Goal: Find specific page/section: Find specific page/section

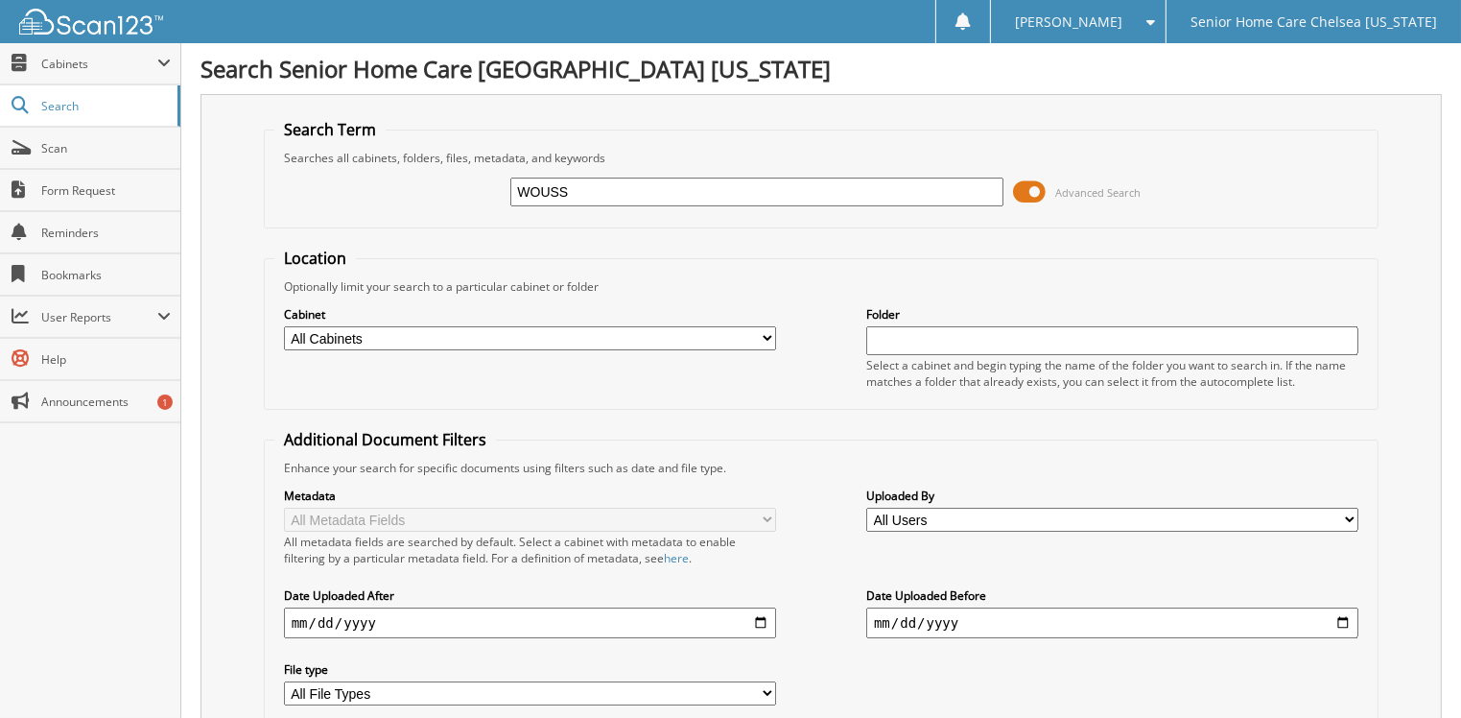
type input "WOUSS"
click at [1028, 193] on span at bounding box center [1029, 191] width 33 height 29
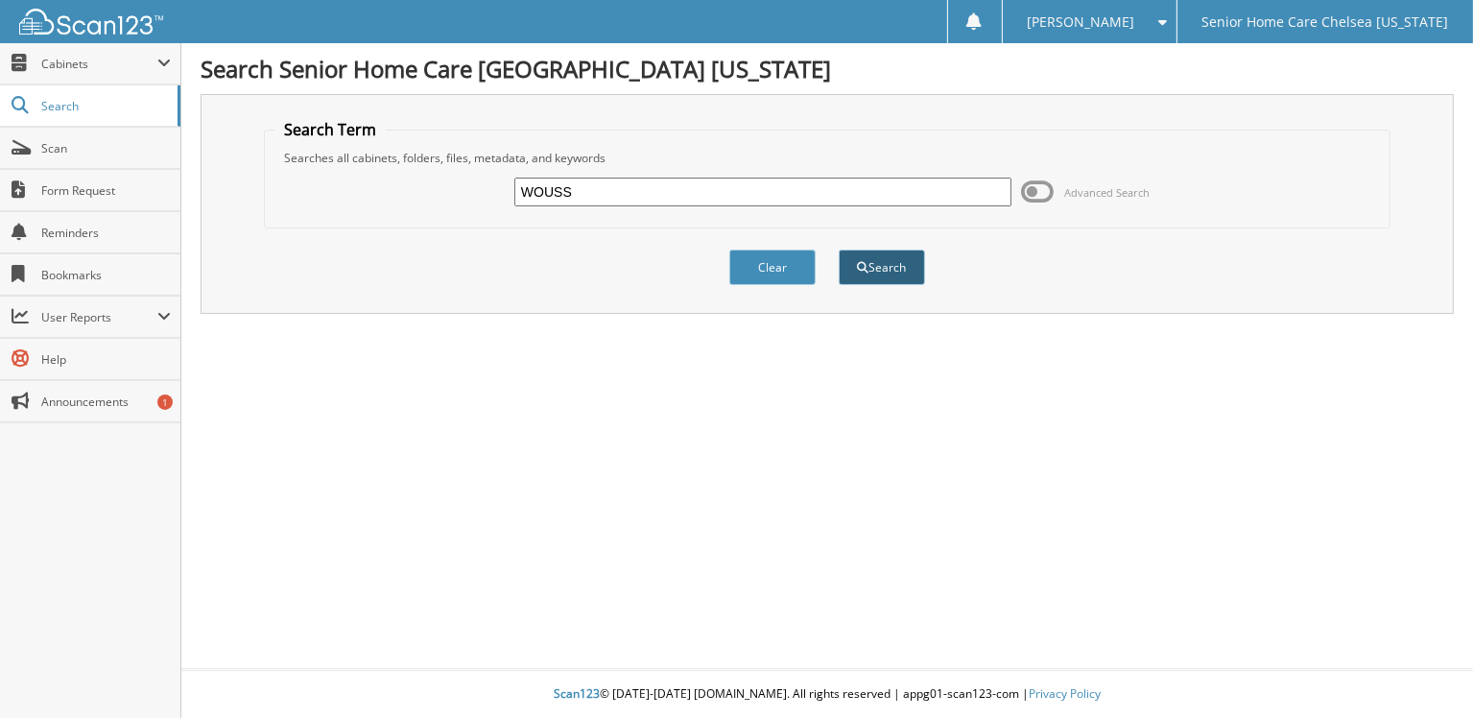
click at [884, 264] on button "Search" at bounding box center [881, 266] width 86 height 35
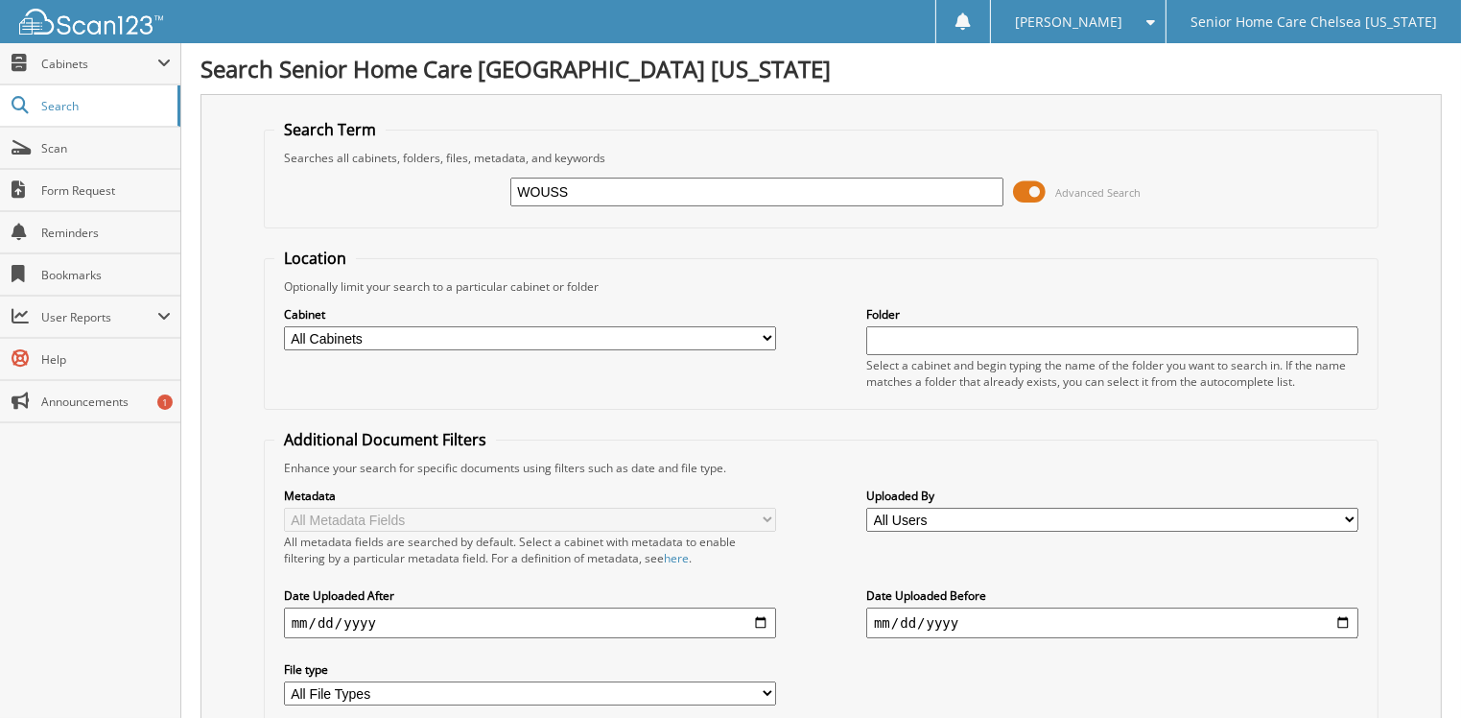
click at [1024, 191] on span at bounding box center [1029, 191] width 33 height 29
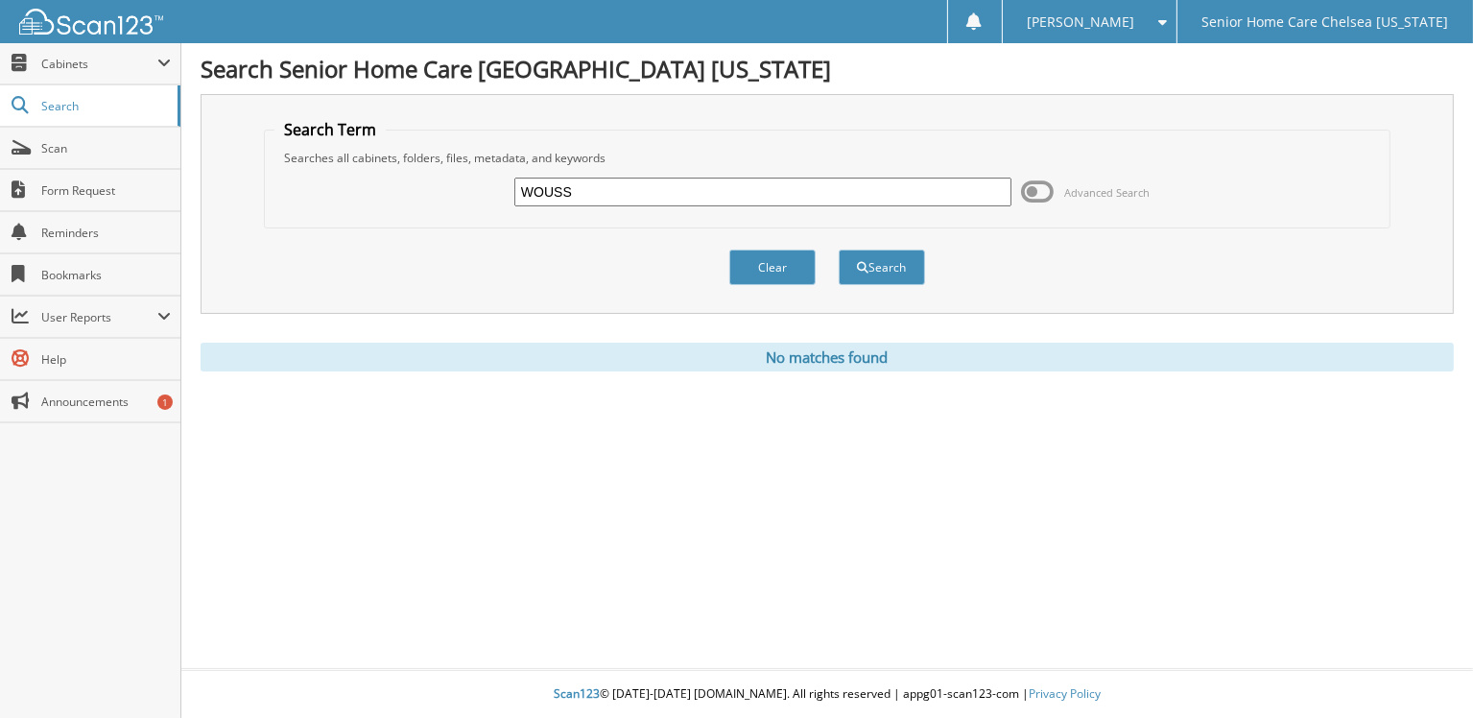
drag, startPoint x: 767, startPoint y: 255, endPoint x: 752, endPoint y: 241, distance: 21.0
click at [766, 255] on button "Clear" at bounding box center [772, 266] width 86 height 35
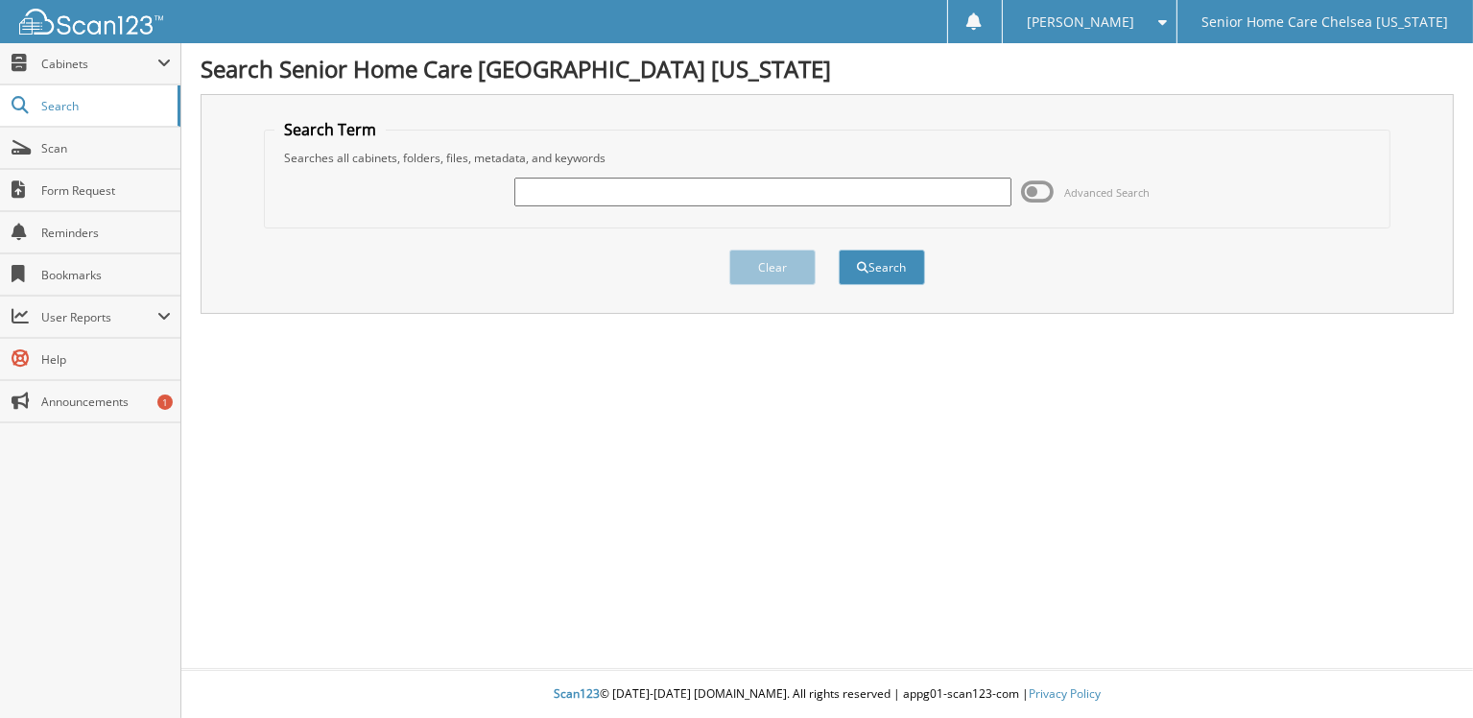
click at [668, 189] on input "text" at bounding box center [762, 191] width 497 height 29
type input "Wechemenda"
click at [874, 257] on button "Search" at bounding box center [881, 266] width 86 height 35
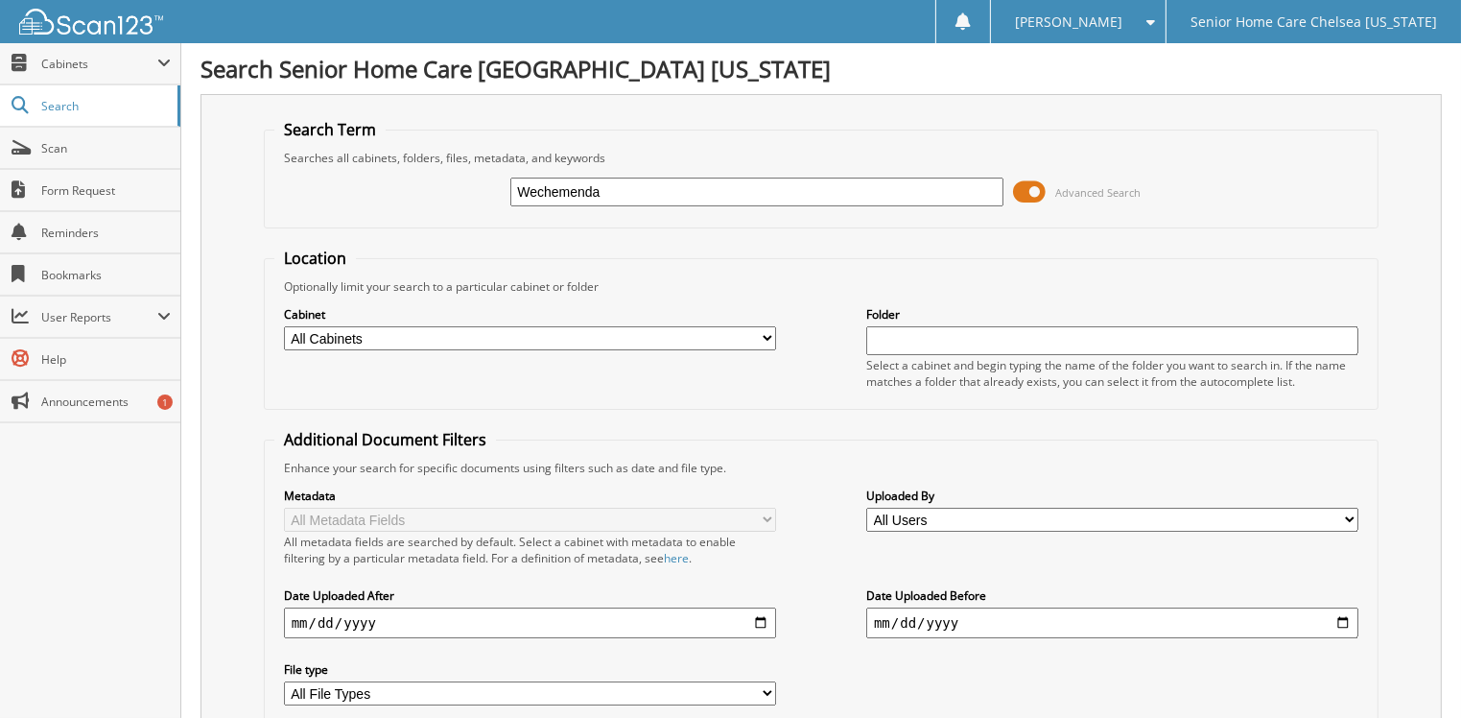
click at [1036, 186] on span at bounding box center [1029, 191] width 33 height 29
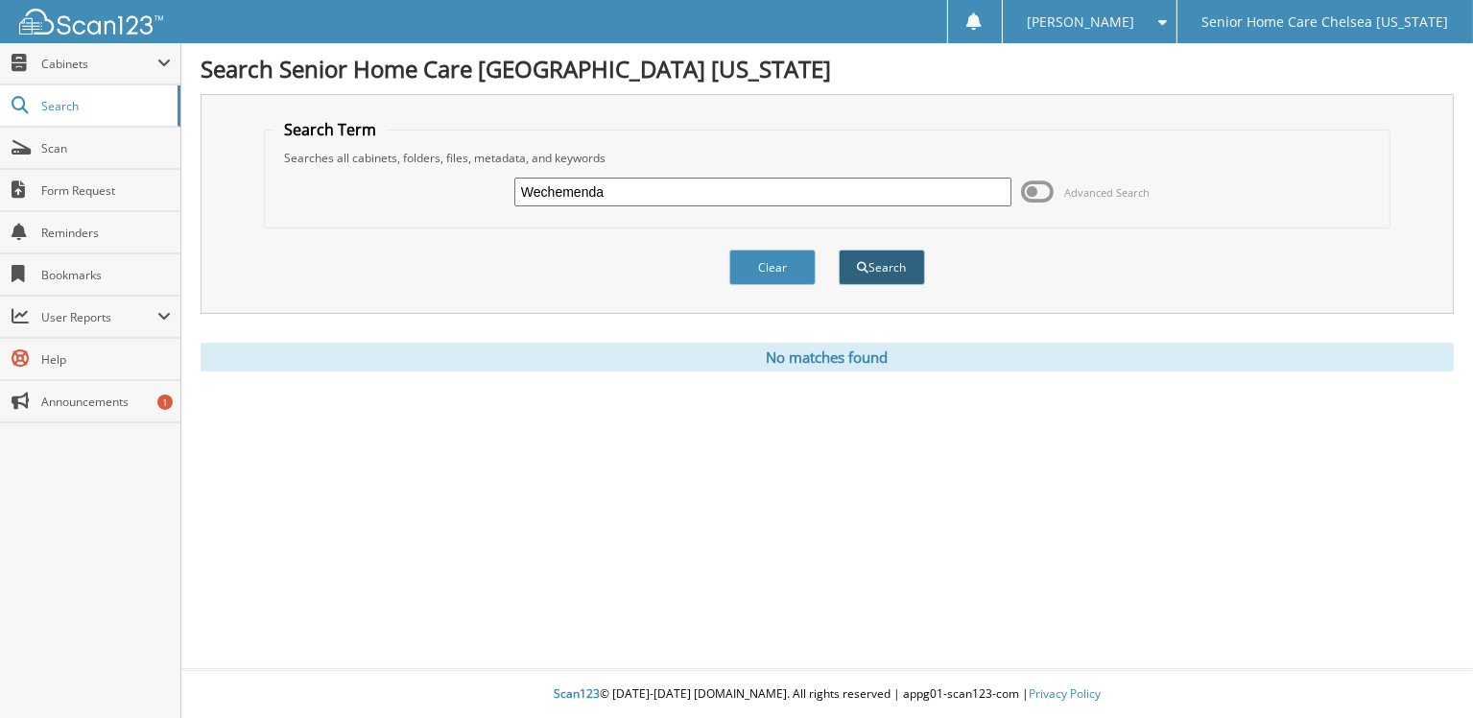
click at [864, 269] on span "submit" at bounding box center [864, 268] width 12 height 12
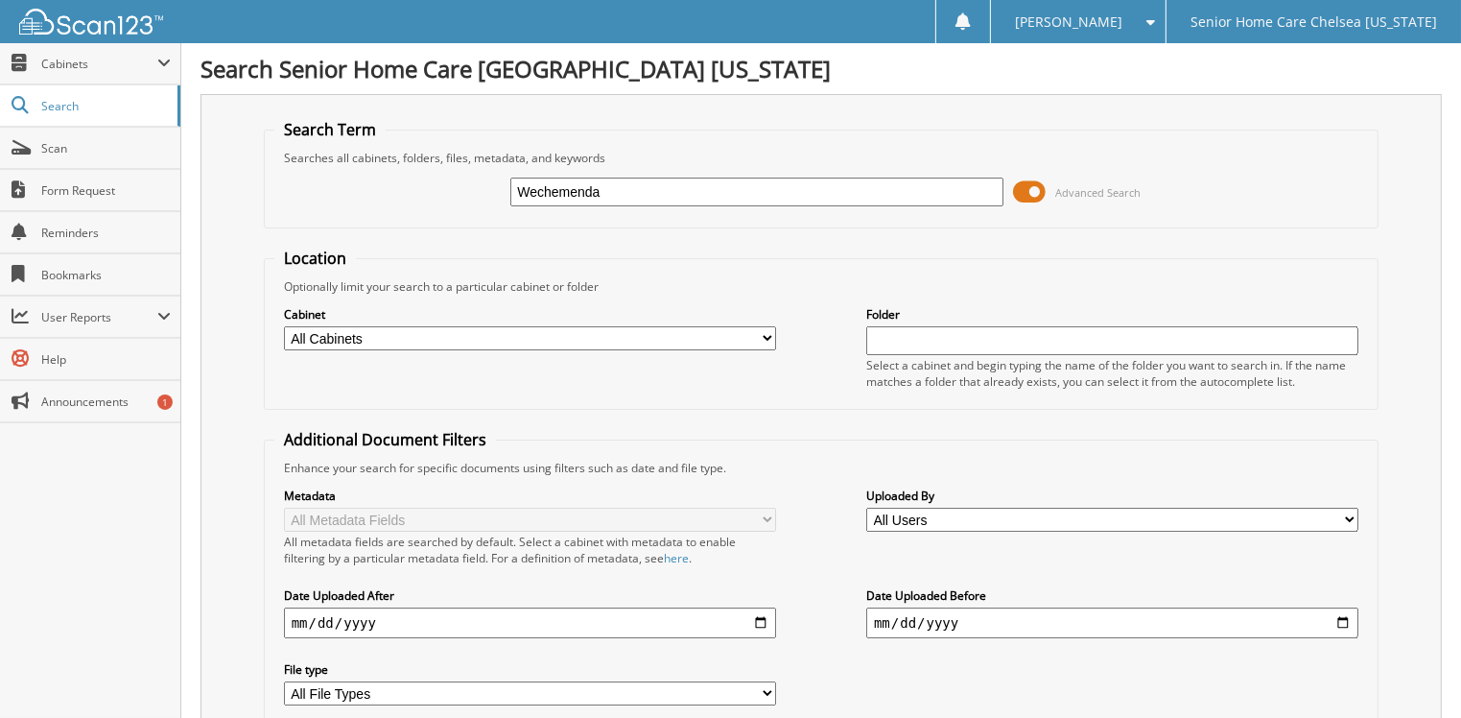
click at [1028, 191] on span at bounding box center [1029, 191] width 33 height 29
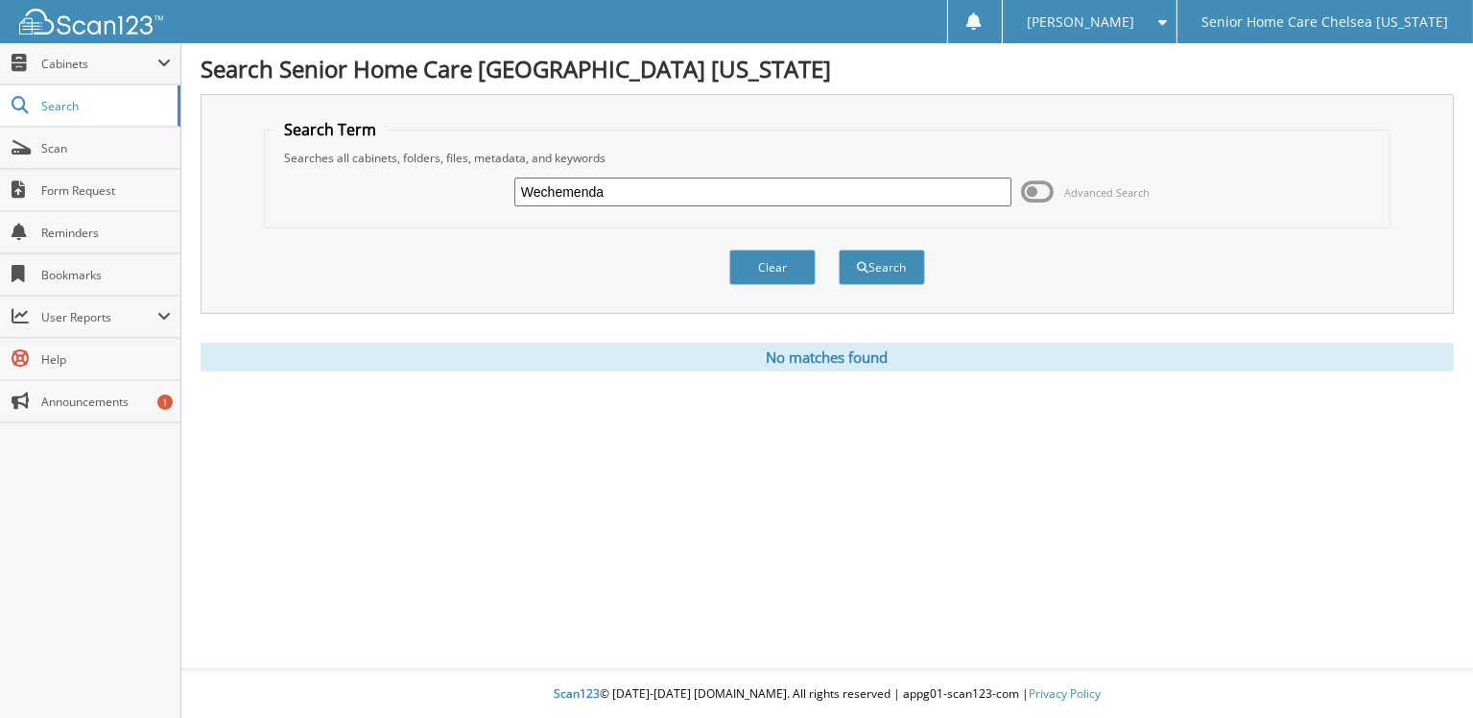
drag, startPoint x: 656, startPoint y: 191, endPoint x: 427, endPoint y: 169, distance: 230.3
click at [434, 186] on div "Wechemenda Advanced Search" at bounding box center [826, 192] width 1104 height 52
click at [48, 54] on span "Cabinets" at bounding box center [90, 63] width 180 height 41
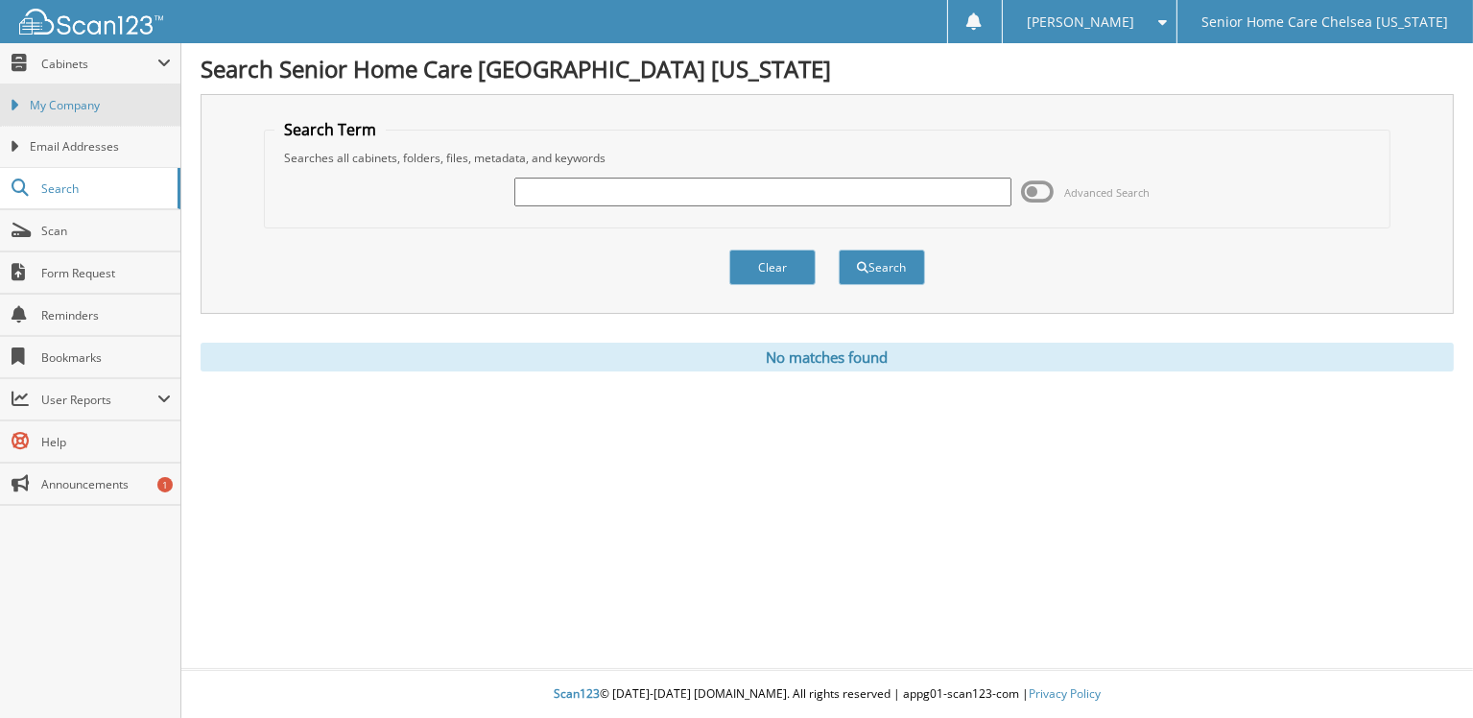
click at [152, 104] on span "My Company" at bounding box center [100, 105] width 141 height 17
